Goal: Task Accomplishment & Management: Manage account settings

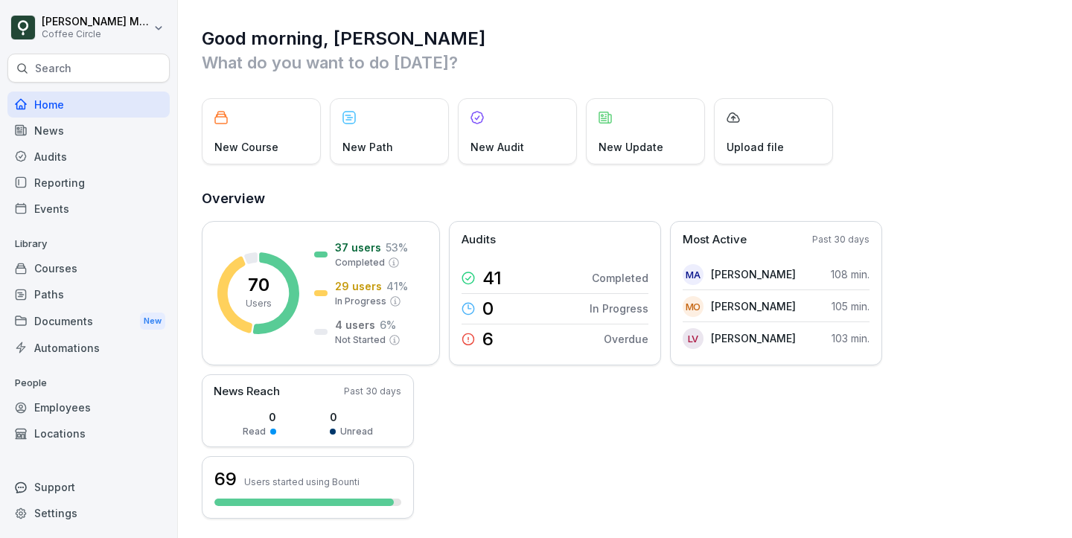
click at [71, 265] on div "Courses" at bounding box center [88, 268] width 162 height 26
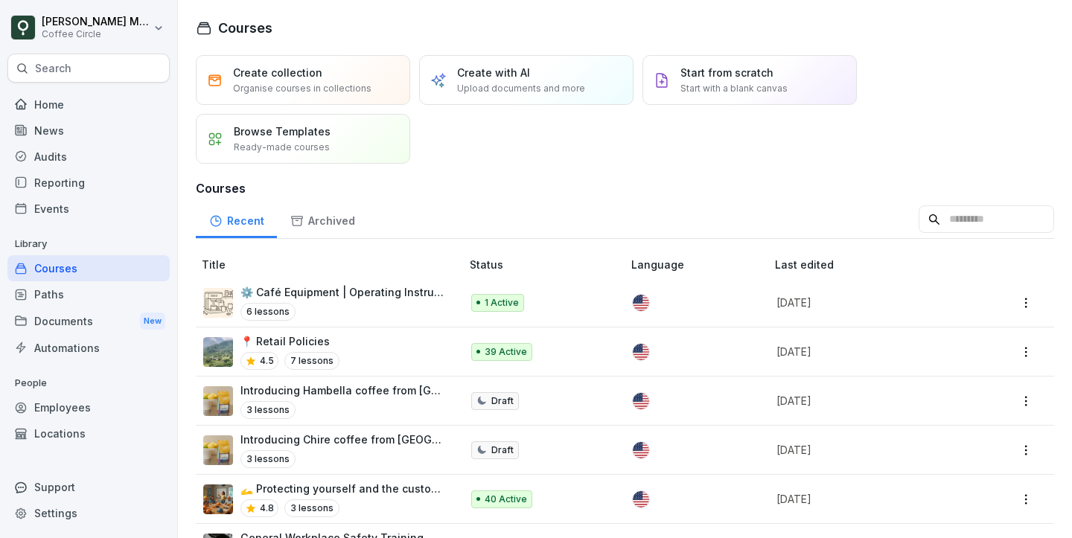
click at [321, 300] on div "⚙️ Café Equipment | Operating Instructions 6 lessons" at bounding box center [342, 302] width 205 height 36
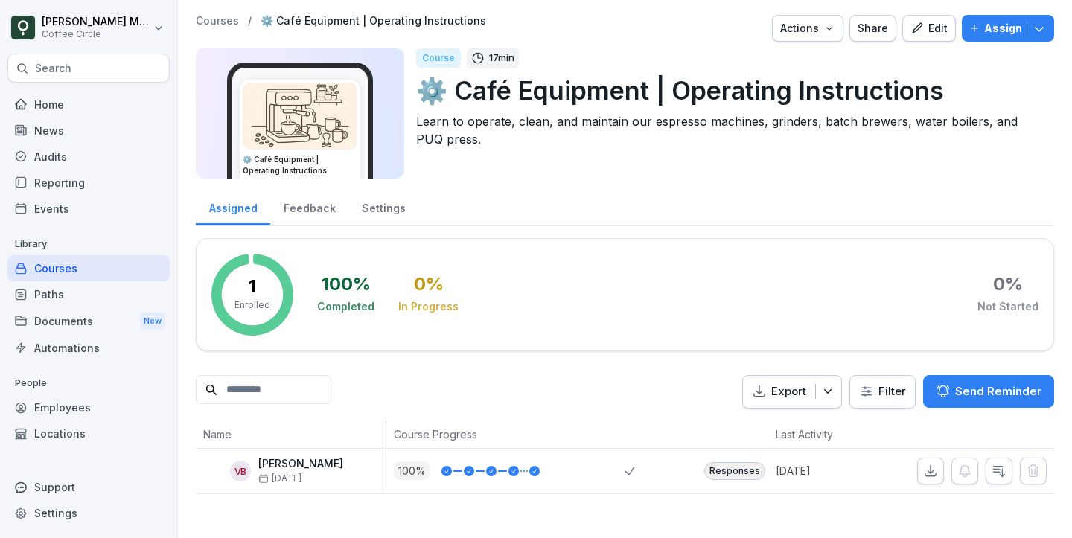
click at [930, 31] on div "Edit" at bounding box center [928, 28] width 37 height 16
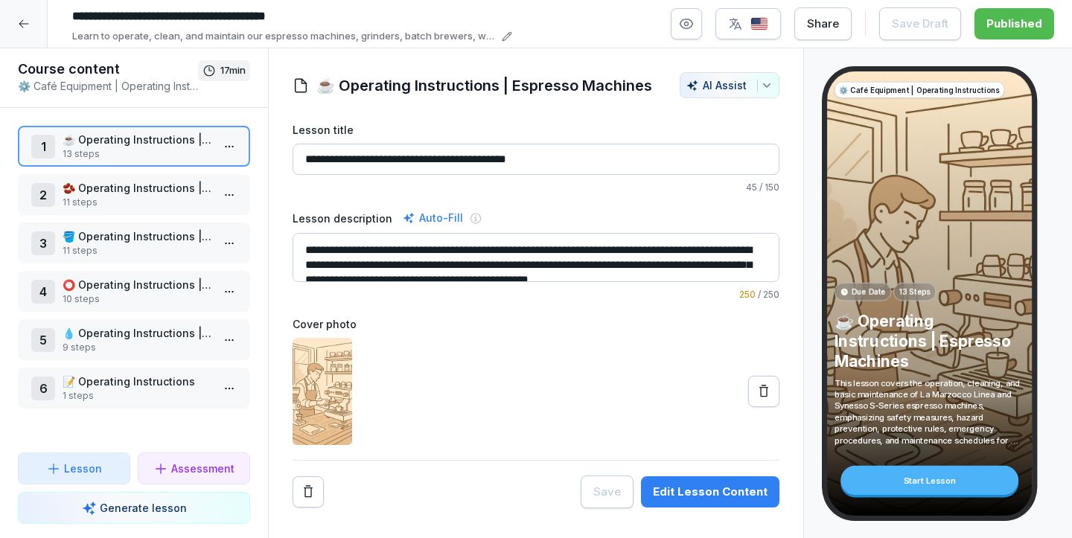
click at [168, 147] on p "☕️ Operating Instructions | Espresso Machines" at bounding box center [137, 140] width 149 height 16
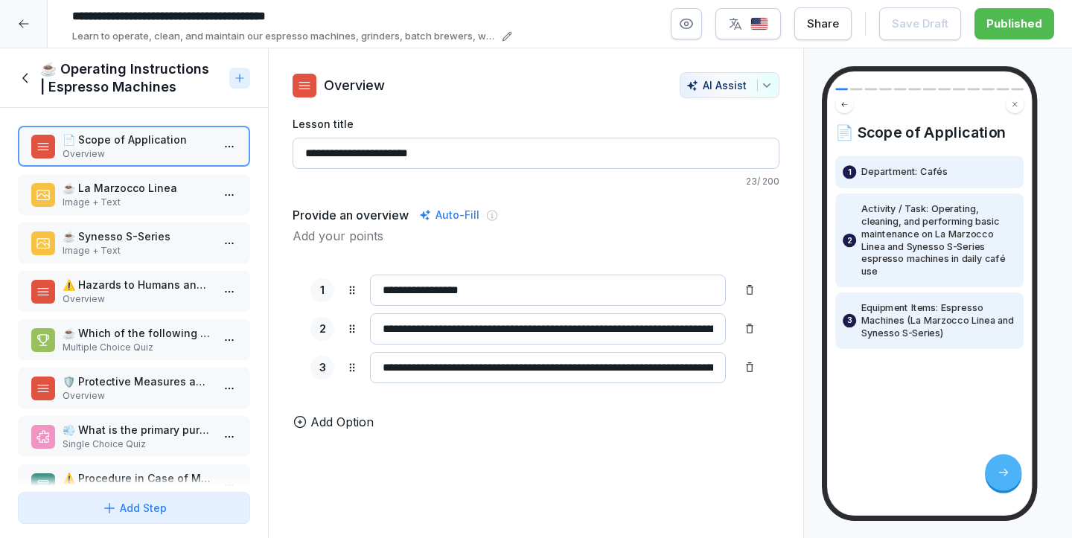
click at [119, 176] on div "☕️ La Marzocco Linea Image + Text" at bounding box center [134, 194] width 232 height 41
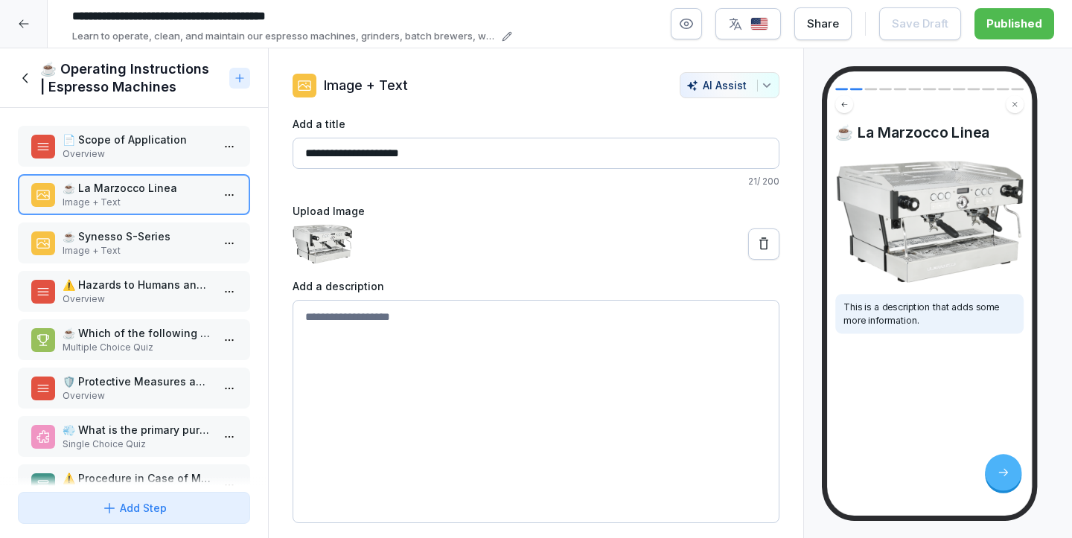
click at [135, 239] on p "☕ Synesso S-Series" at bounding box center [137, 237] width 149 height 16
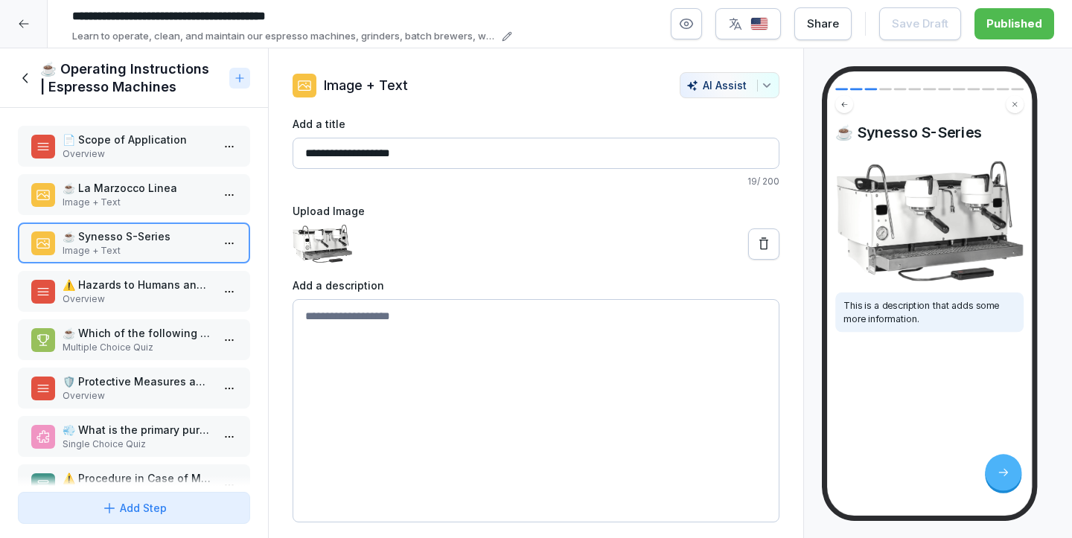
click at [124, 281] on p "⚠️ Hazards to Humans and the Environment" at bounding box center [137, 285] width 149 height 16
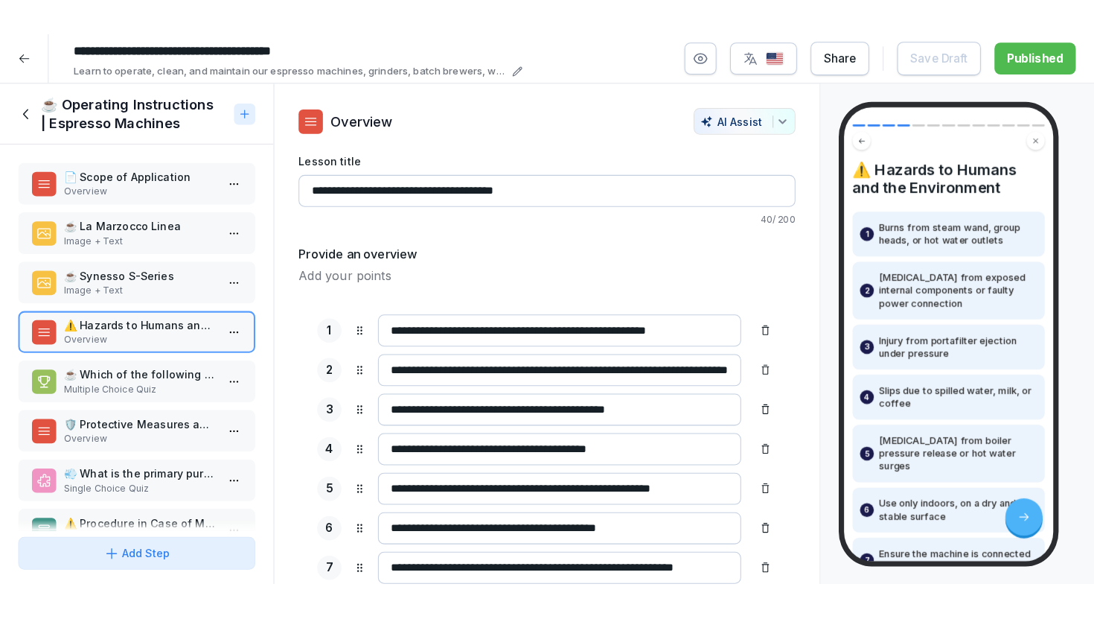
scroll to position [47, 0]
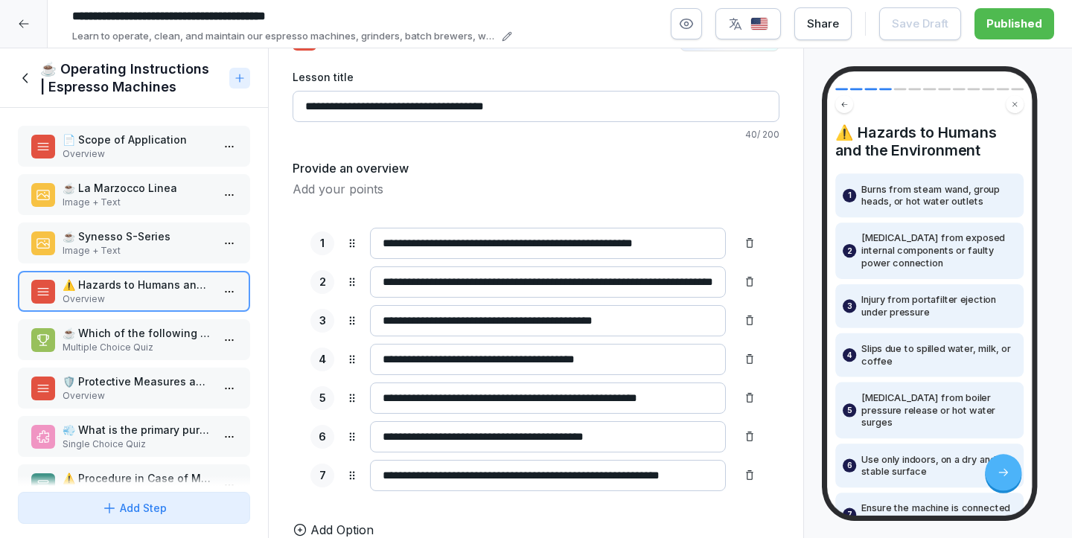
click at [130, 351] on p "Multiple Choice Quiz" at bounding box center [137, 347] width 149 height 13
